Goal: Information Seeking & Learning: Learn about a topic

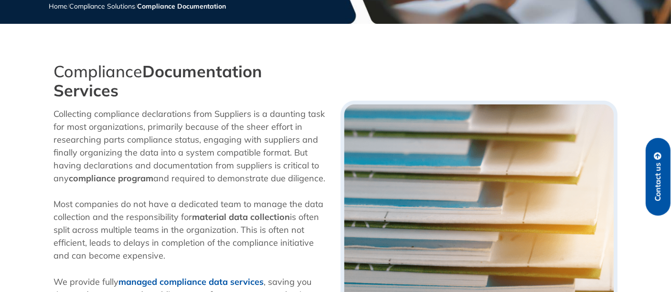
scroll to position [212, 0]
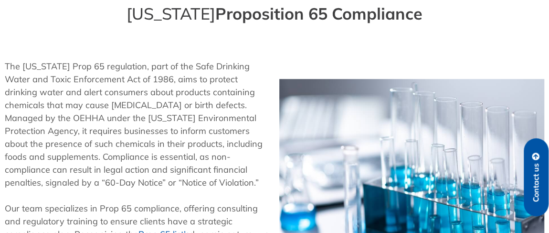
scroll to position [248, 0]
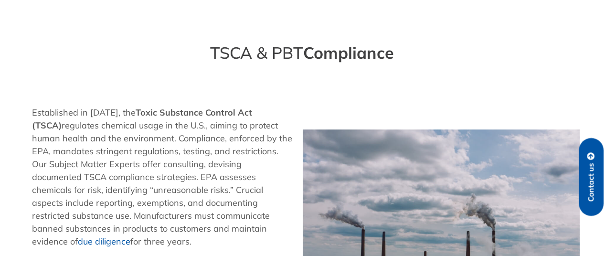
scroll to position [411, 0]
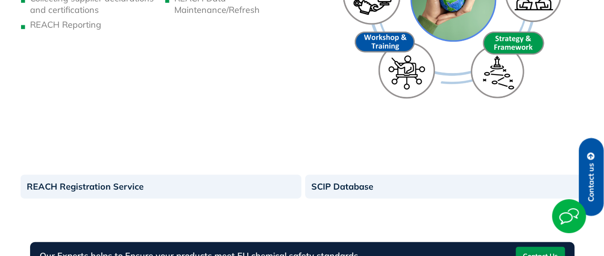
scroll to position [897, 0]
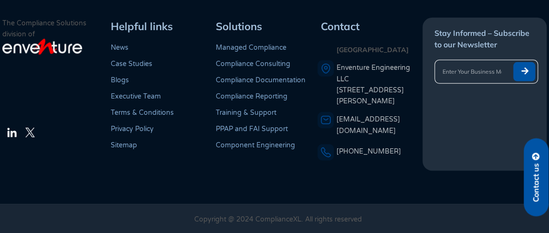
scroll to position [1157, 0]
